Goal: Information Seeking & Learning: Understand process/instructions

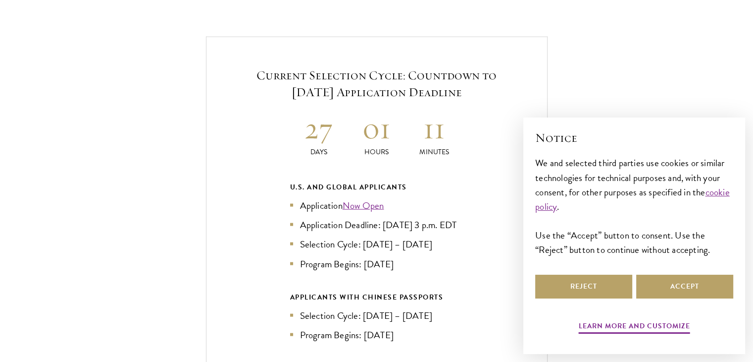
scroll to position [2130, 0]
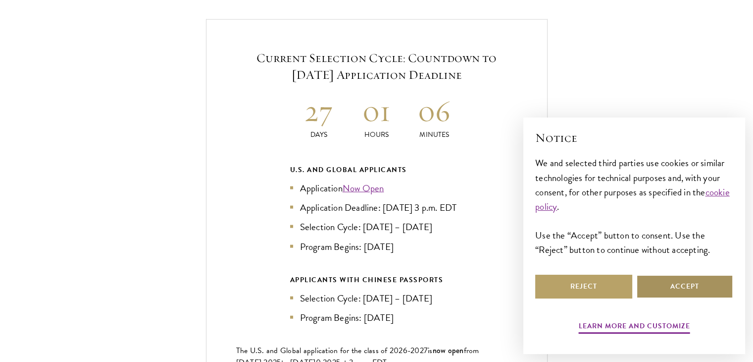
click at [677, 296] on button "Accept" at bounding box center [684, 286] width 97 height 24
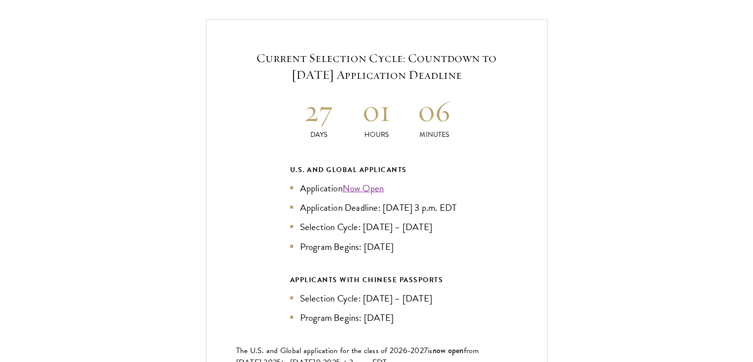
scroll to position [2229, 0]
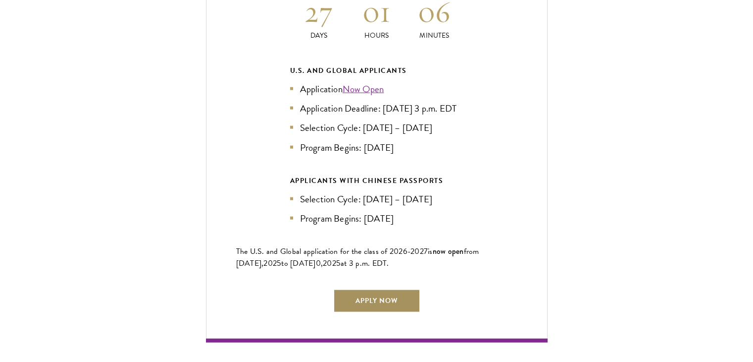
click at [387, 291] on link "Apply Now" at bounding box center [376, 301] width 87 height 24
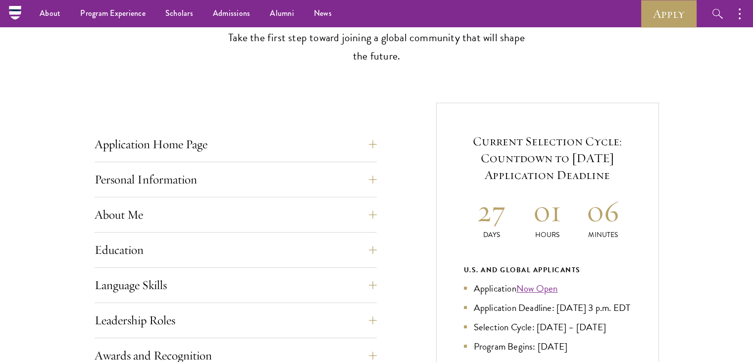
scroll to position [297, 0]
click at [185, 176] on button "Personal Information" at bounding box center [243, 180] width 282 height 24
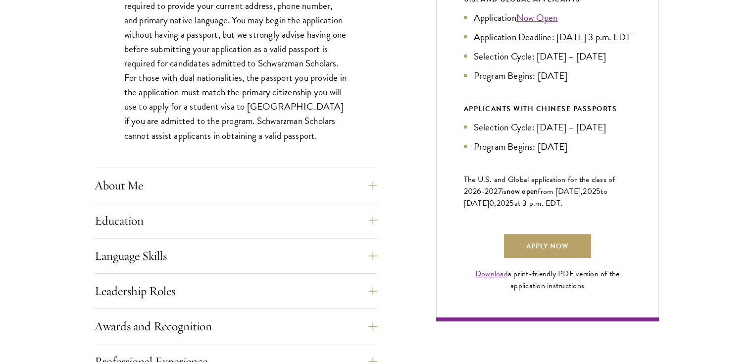
scroll to position [594, 0]
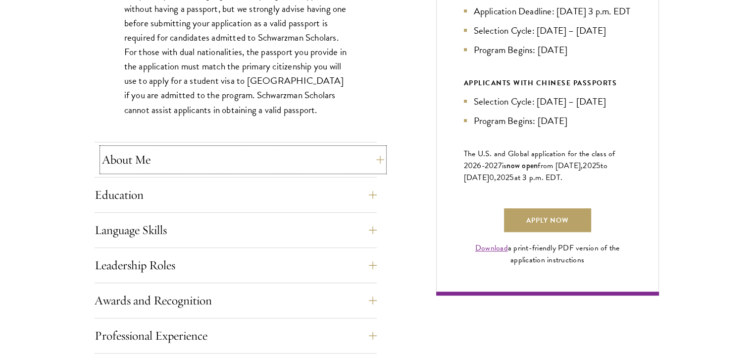
click at [166, 163] on button "About Me" at bounding box center [243, 160] width 282 height 24
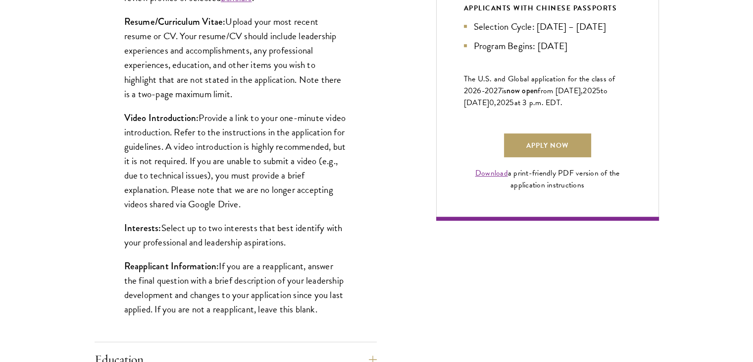
scroll to position [693, 0]
